Goal: Transaction & Acquisition: Purchase product/service

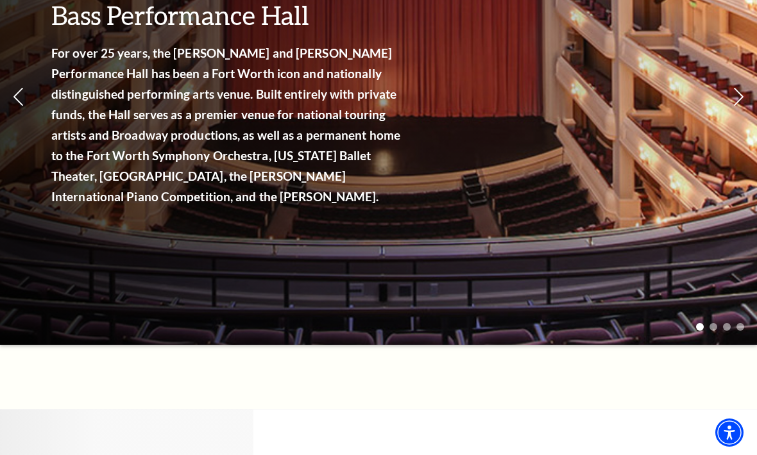
scroll to position [222, 0]
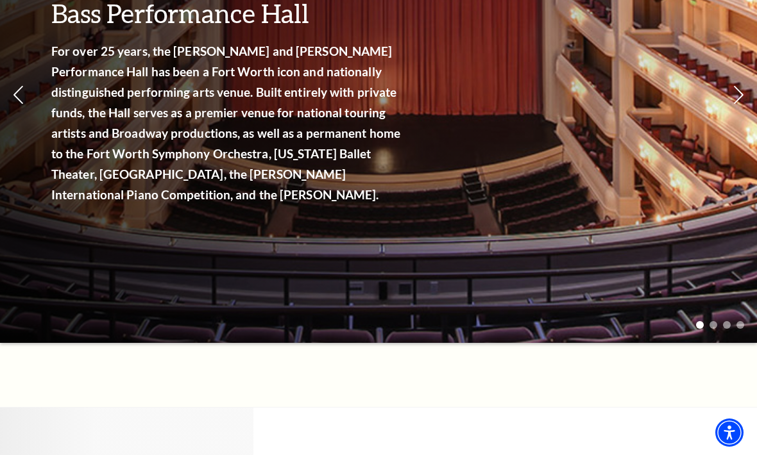
click at [367, 182] on link "View Full Calendar" at bounding box center [378, 196] width 142 height 51
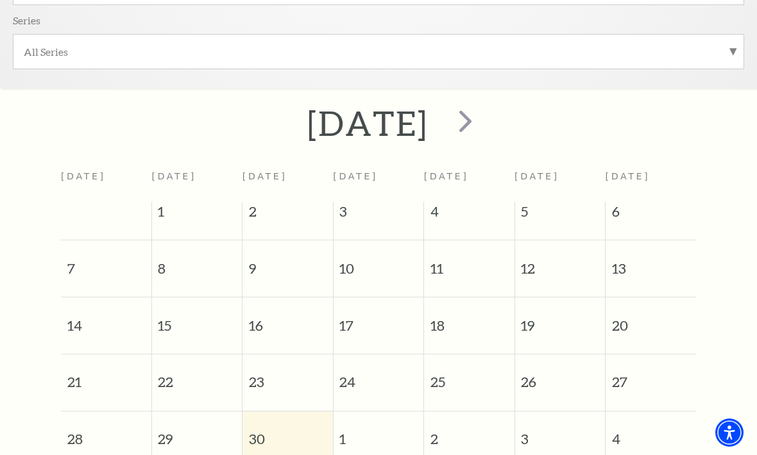
scroll to position [415, 0]
click at [483, 118] on span "next" at bounding box center [465, 119] width 37 height 37
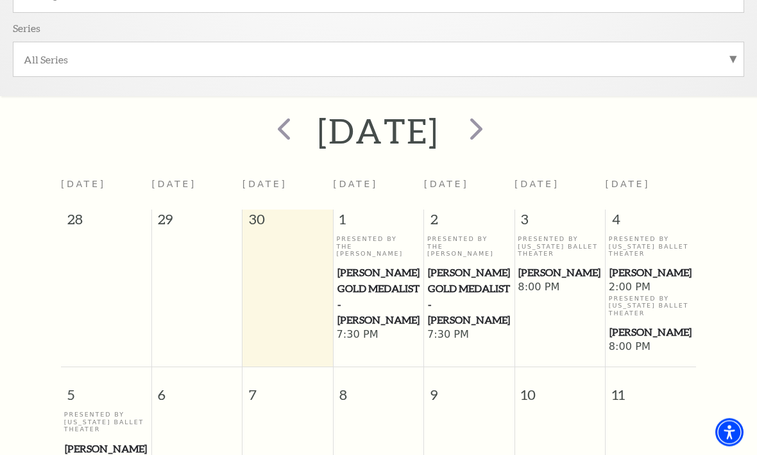
scroll to position [409, 0]
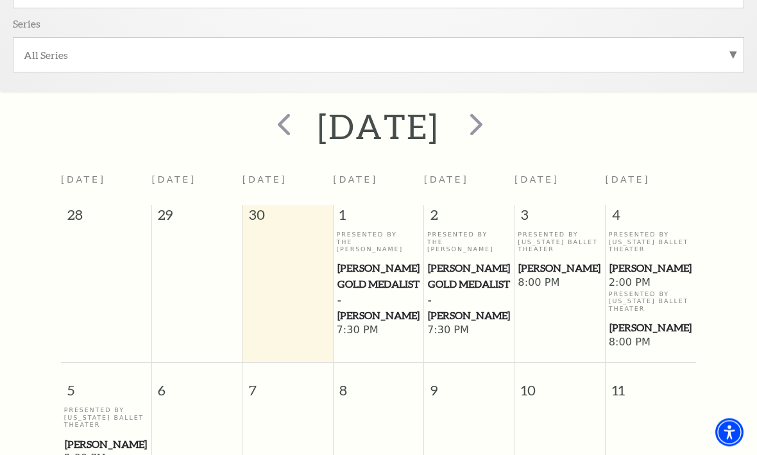
click at [494, 125] on span "next" at bounding box center [476, 124] width 37 height 37
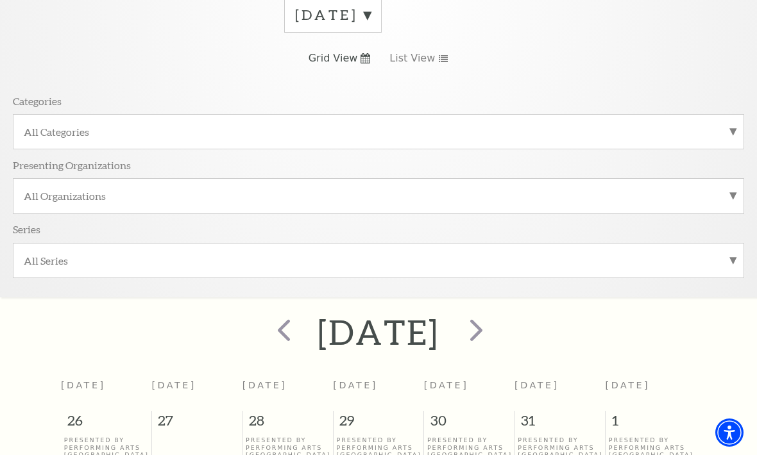
scroll to position [0, 0]
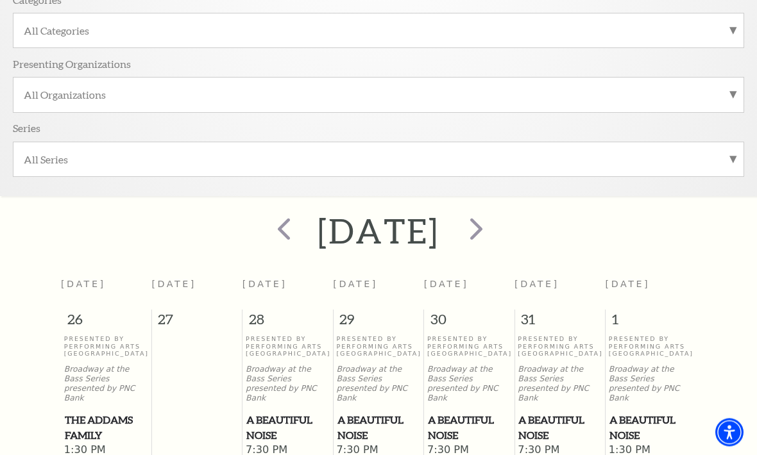
click at [494, 234] on span "next" at bounding box center [476, 229] width 37 height 37
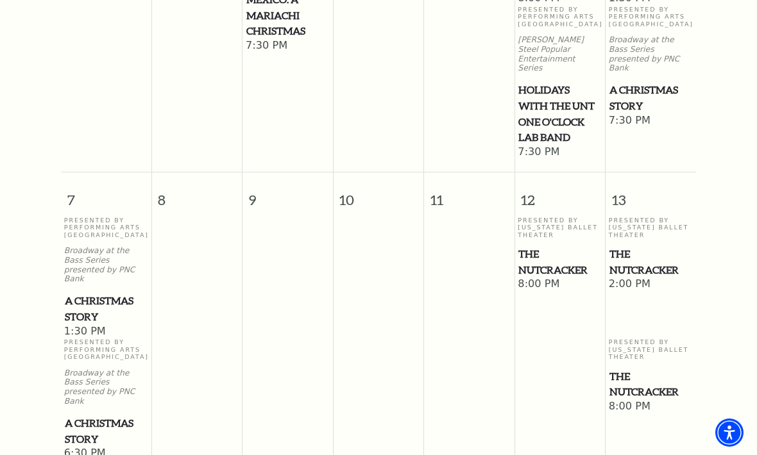
scroll to position [737, 0]
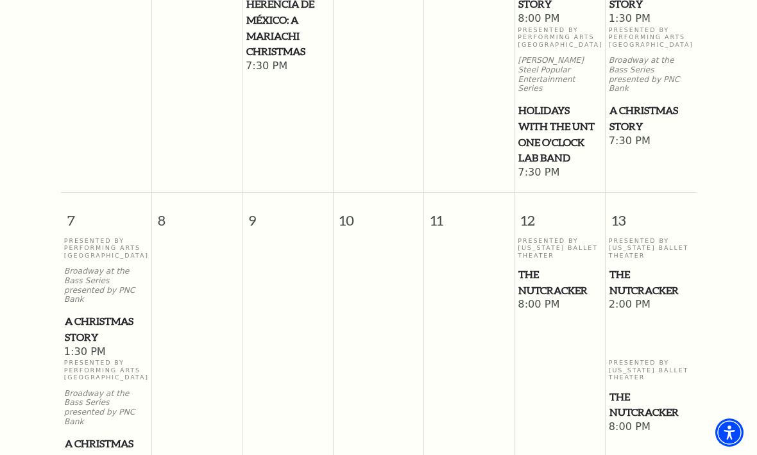
click at [92, 314] on span "A Christmas Story" at bounding box center [106, 329] width 83 height 31
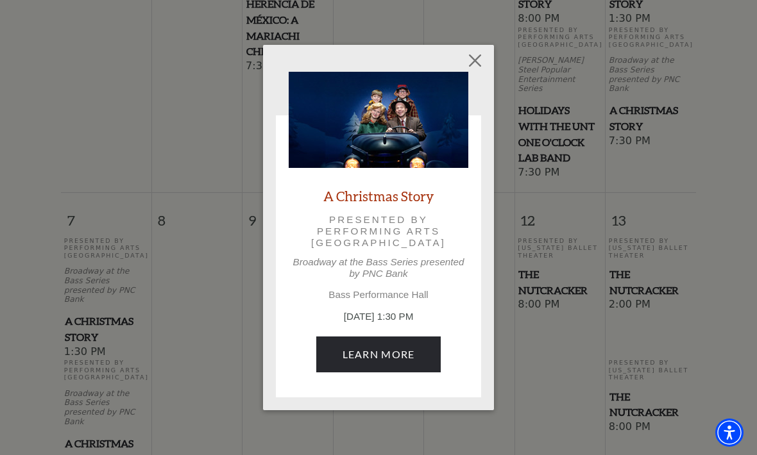
click at [382, 353] on link "Learn More" at bounding box center [378, 355] width 125 height 36
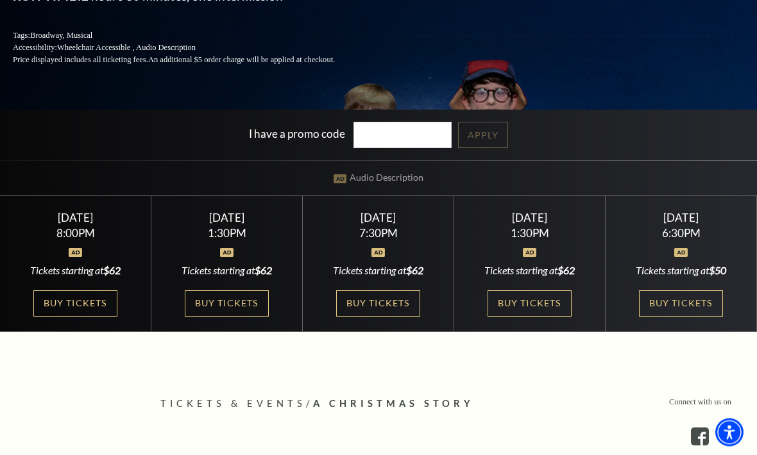
scroll to position [241, 0]
click at [533, 317] on link "Buy Tickets" at bounding box center [528, 303] width 83 height 26
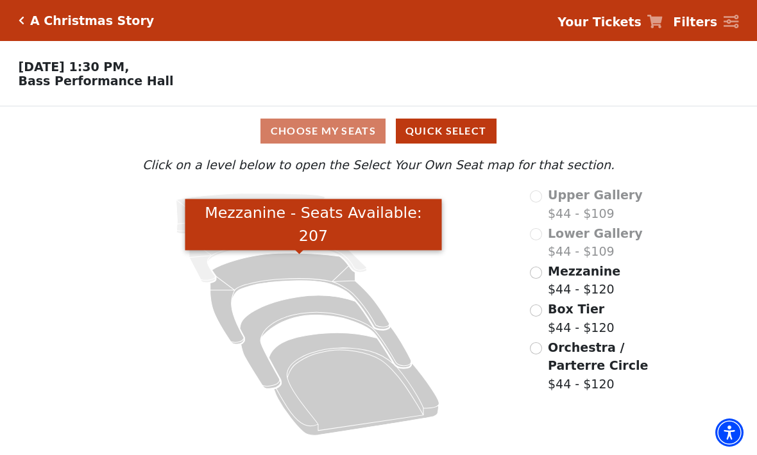
click at [280, 268] on icon "Mezzanine - Seats Available: 207" at bounding box center [299, 298] width 179 height 91
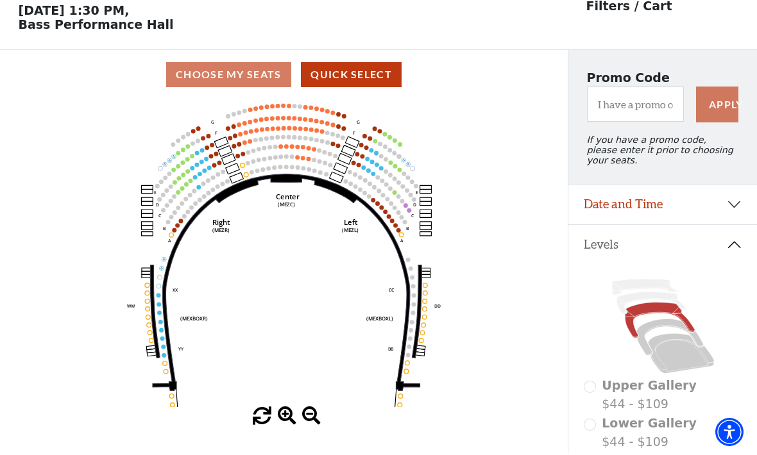
scroll to position [60, 0]
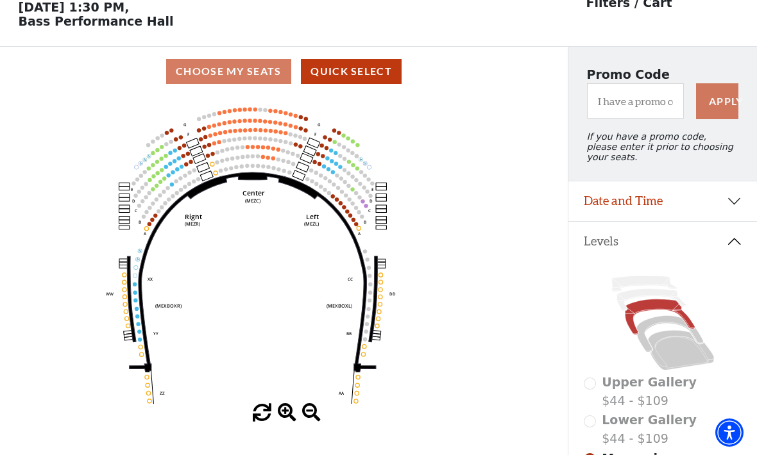
click at [654, 328] on icon at bounding box center [669, 334] width 67 height 36
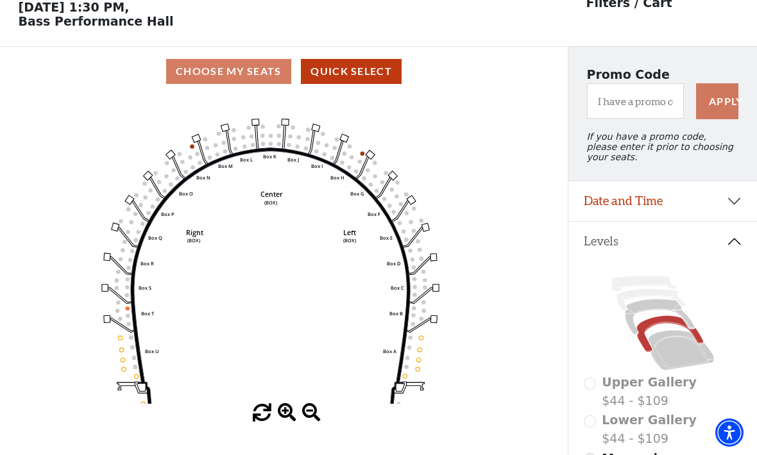
click at [662, 339] on icon at bounding box center [681, 350] width 66 height 40
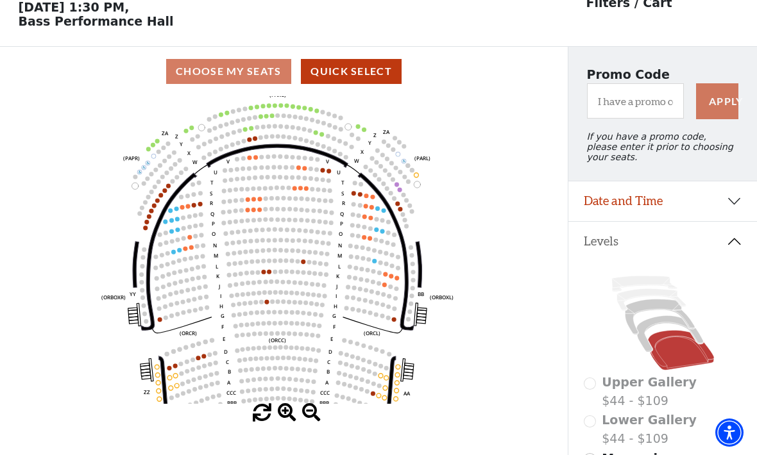
click at [489, 158] on icon "Left (ORPITL) Right (ORPITR) Center (ORPITC) ZZ AA YY BB ZA ZA (ORCL) (ORCR) (O…" at bounding box center [283, 250] width 511 height 308
click at [205, 206] on icon "Left (ORPITL) Right (ORPITR) Center (ORPITC) ZZ AA YY BB ZA ZA (ORCL) (ORCR) (O…" at bounding box center [283, 250] width 511 height 308
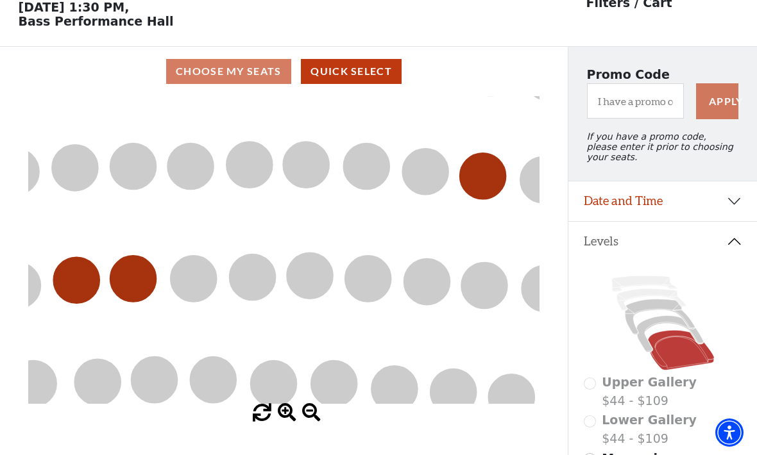
click at [232, 219] on icon "Left (ORPITL) Right (ORPITR) Center (ORPITC) ZZ AA YY BB ZA ZA (ORCL) (ORCR) (O…" at bounding box center [283, 250] width 511 height 308
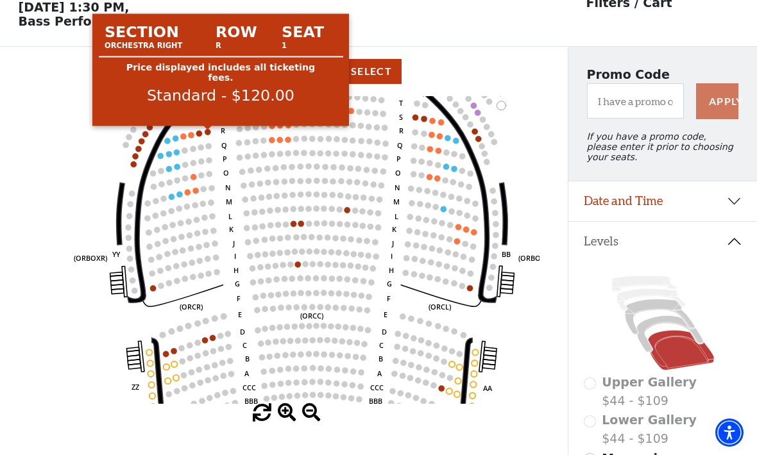
click at [208, 133] on circle at bounding box center [208, 132] width 6 height 6
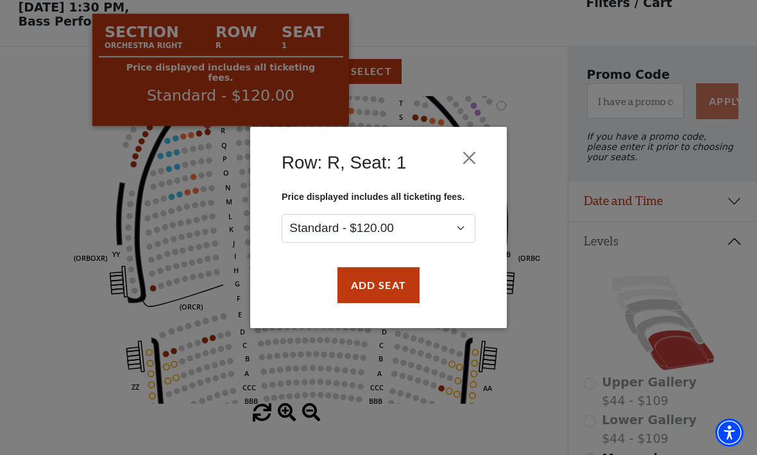
click at [465, 156] on button "Close" at bounding box center [469, 158] width 24 height 24
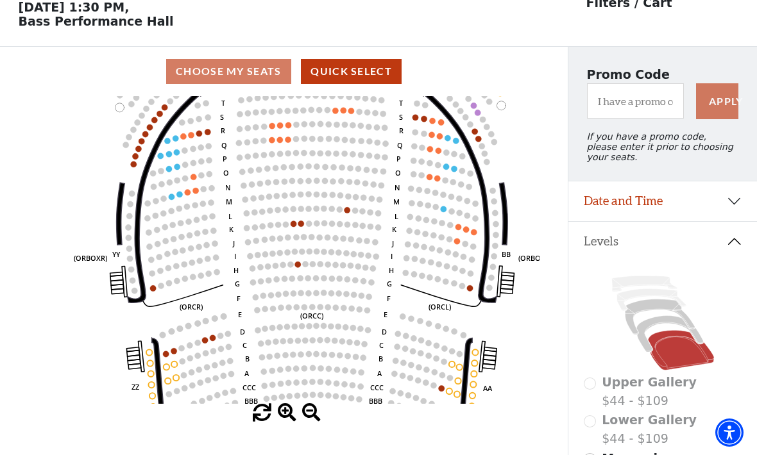
click at [197, 136] on circle at bounding box center [199, 133] width 6 height 6
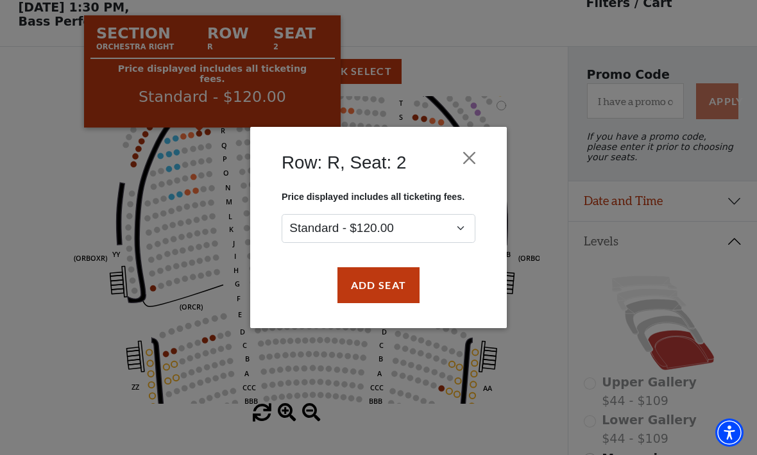
click at [476, 156] on button "Close" at bounding box center [469, 158] width 24 height 24
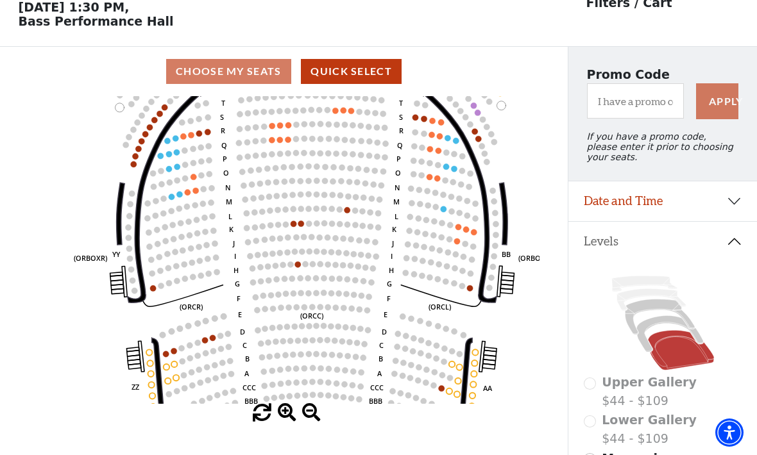
click at [190, 137] on circle at bounding box center [192, 135] width 6 height 6
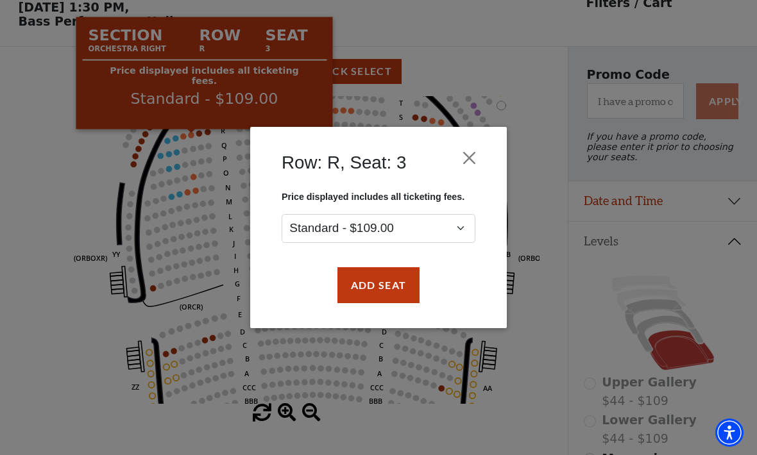
click at [476, 159] on button "Close" at bounding box center [469, 158] width 24 height 24
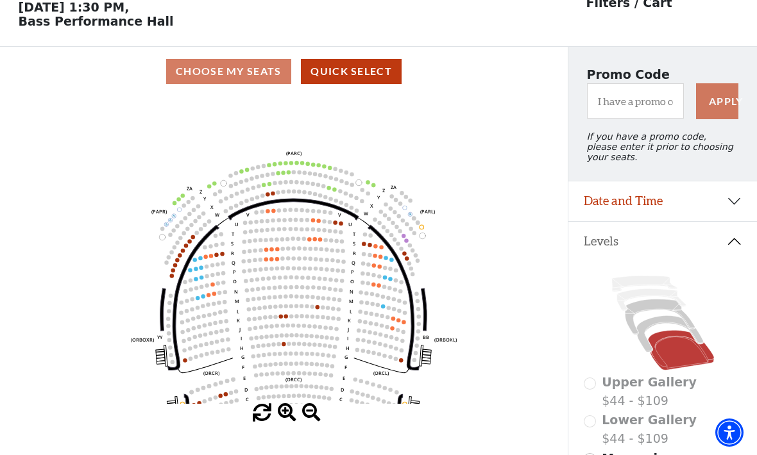
click at [664, 328] on icon at bounding box center [669, 334] width 67 height 36
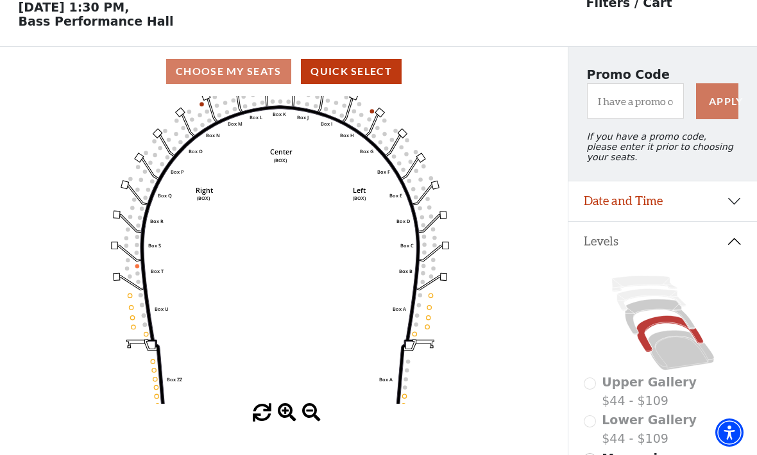
click at [653, 307] on icon at bounding box center [659, 316] width 69 height 35
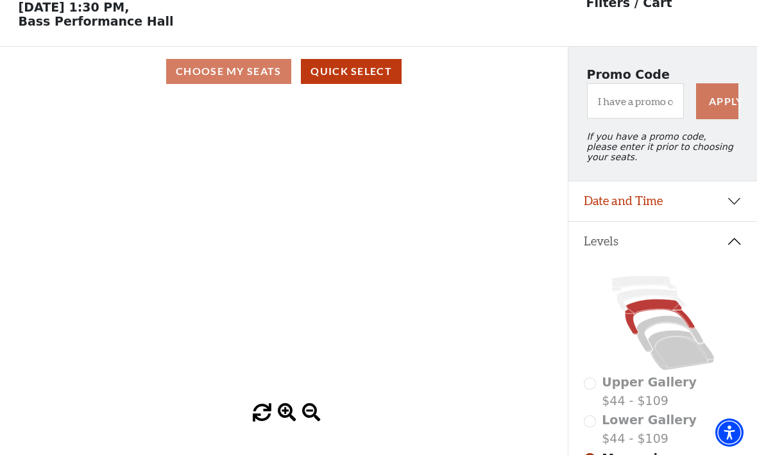
click at [283, 144] on icon "Center (MEZC) Right (MEZR) Left (MEZL) (MEXBOXR) (MEXBOXL) XX WW CC DD YY BB ZZ…" at bounding box center [283, 250] width 511 height 308
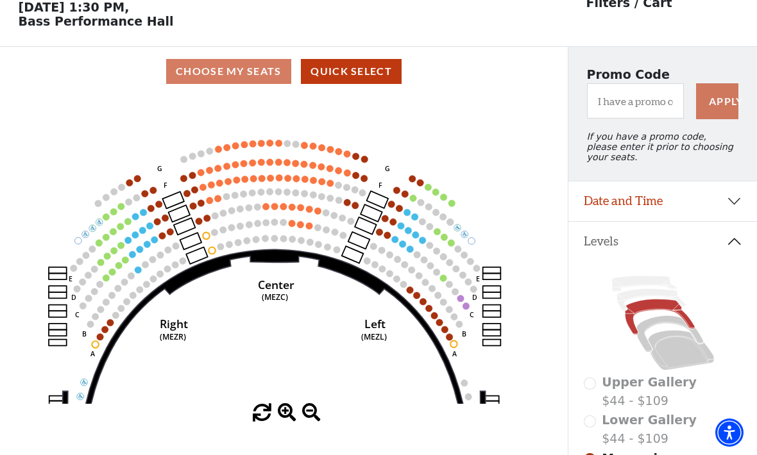
click at [198, 225] on circle at bounding box center [199, 221] width 7 height 7
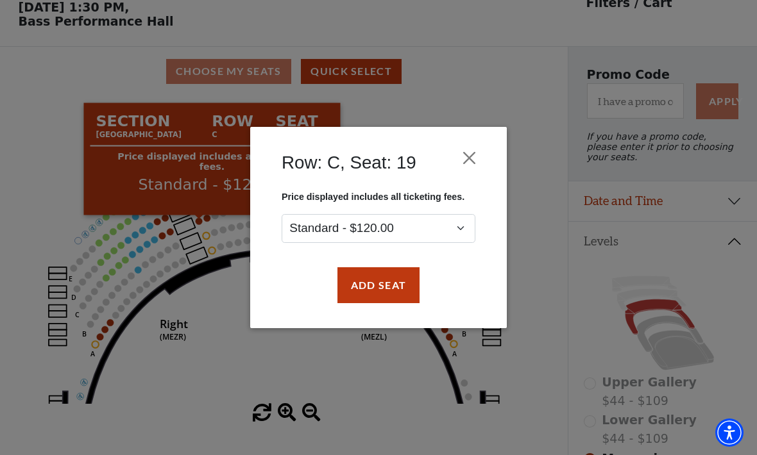
click at [478, 158] on button "Close" at bounding box center [469, 158] width 24 height 24
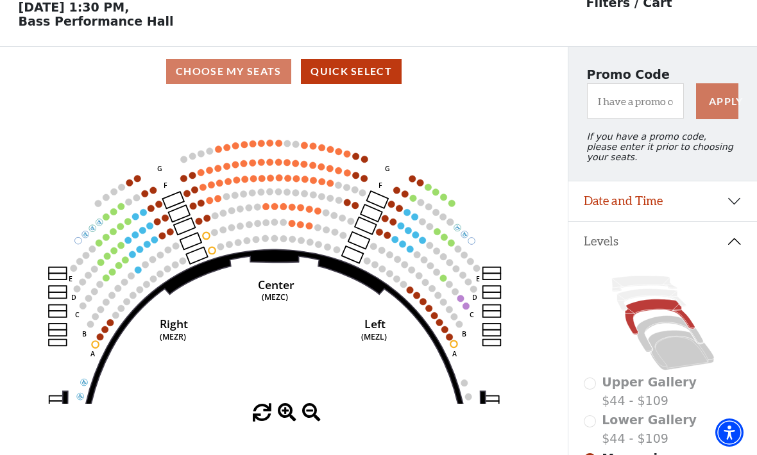
click at [677, 356] on icon at bounding box center [681, 350] width 66 height 40
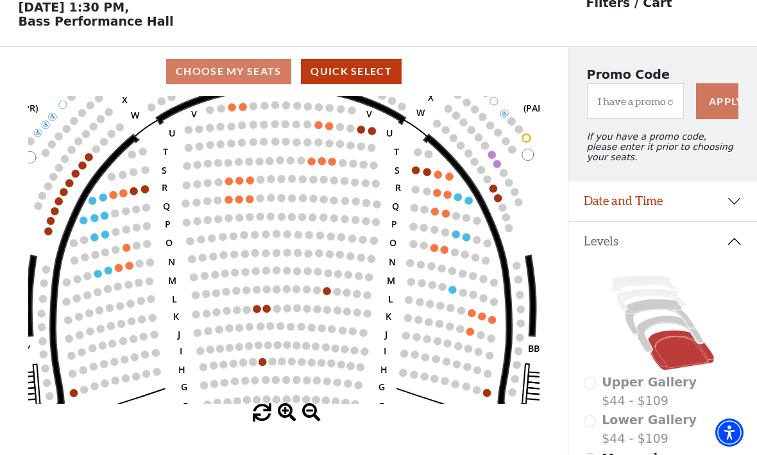
click at [148, 186] on icon "Left (ORPITL) Right (ORPITR) Center (ORPITC) ZZ AA YY BB ZA ZA (ORCL) (ORCR) (O…" at bounding box center [283, 250] width 511 height 308
click at [144, 190] on circle at bounding box center [145, 189] width 8 height 8
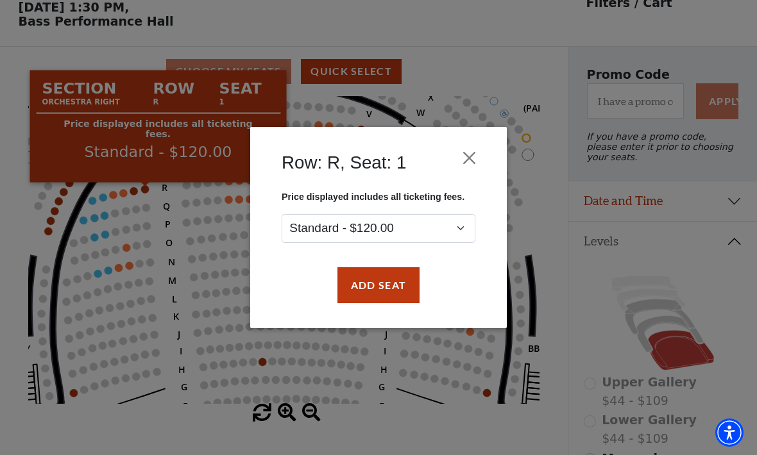
click at [474, 161] on button "Close" at bounding box center [469, 158] width 24 height 24
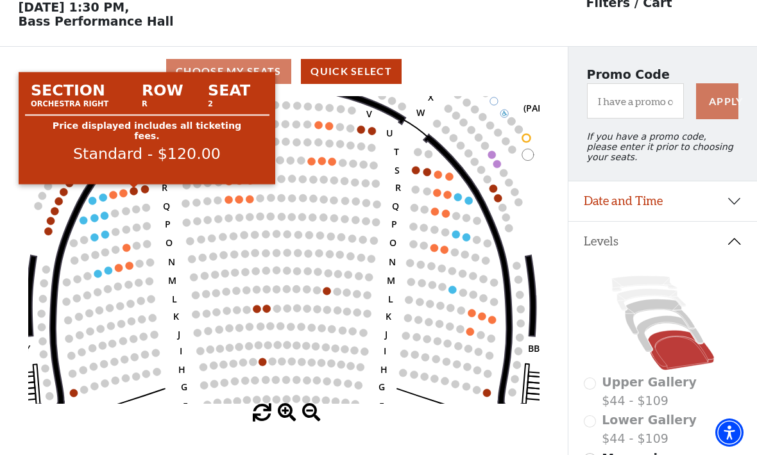
click at [134, 191] on circle at bounding box center [134, 191] width 8 height 8
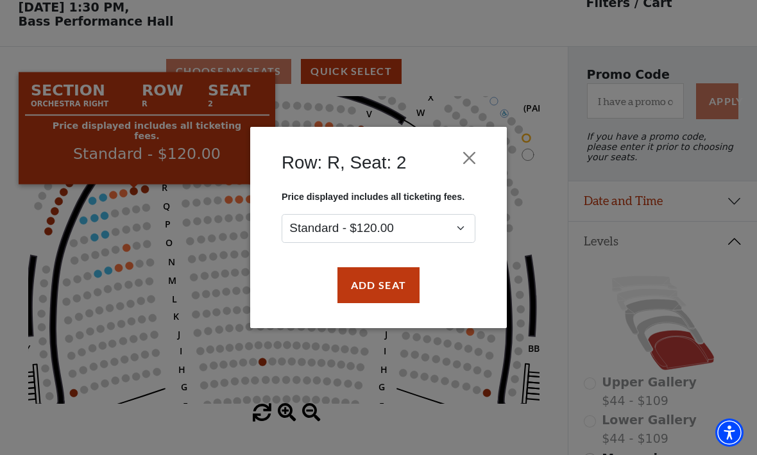
click at [480, 150] on button "Close" at bounding box center [469, 158] width 24 height 24
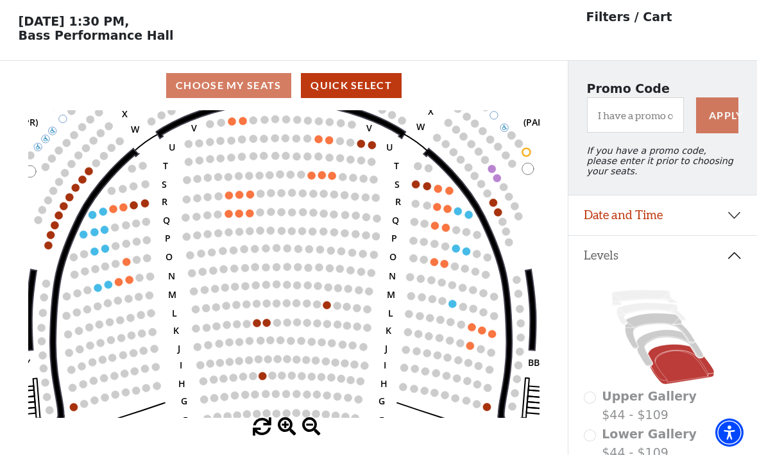
scroll to position [0, 0]
